Goal: Navigation & Orientation: Find specific page/section

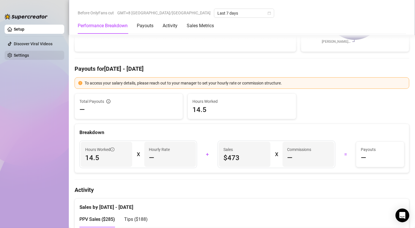
scroll to position [143, 0]
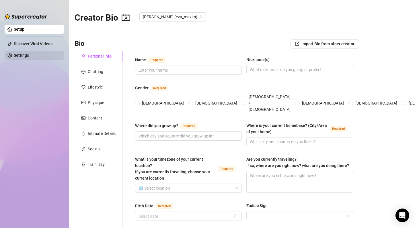
click at [18, 54] on link "Settings" at bounding box center [21, 55] width 15 height 5
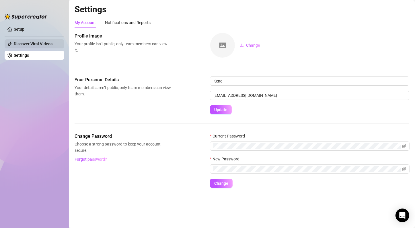
click at [17, 46] on link "Discover Viral Videos" at bounding box center [33, 44] width 39 height 5
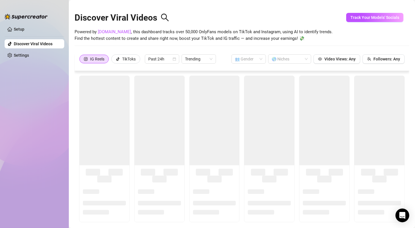
click at [9, 20] on div at bounding box center [26, 13] width 43 height 17
click at [14, 27] on link "Setup" at bounding box center [19, 29] width 11 height 5
